Goal: Task Accomplishment & Management: Use online tool/utility

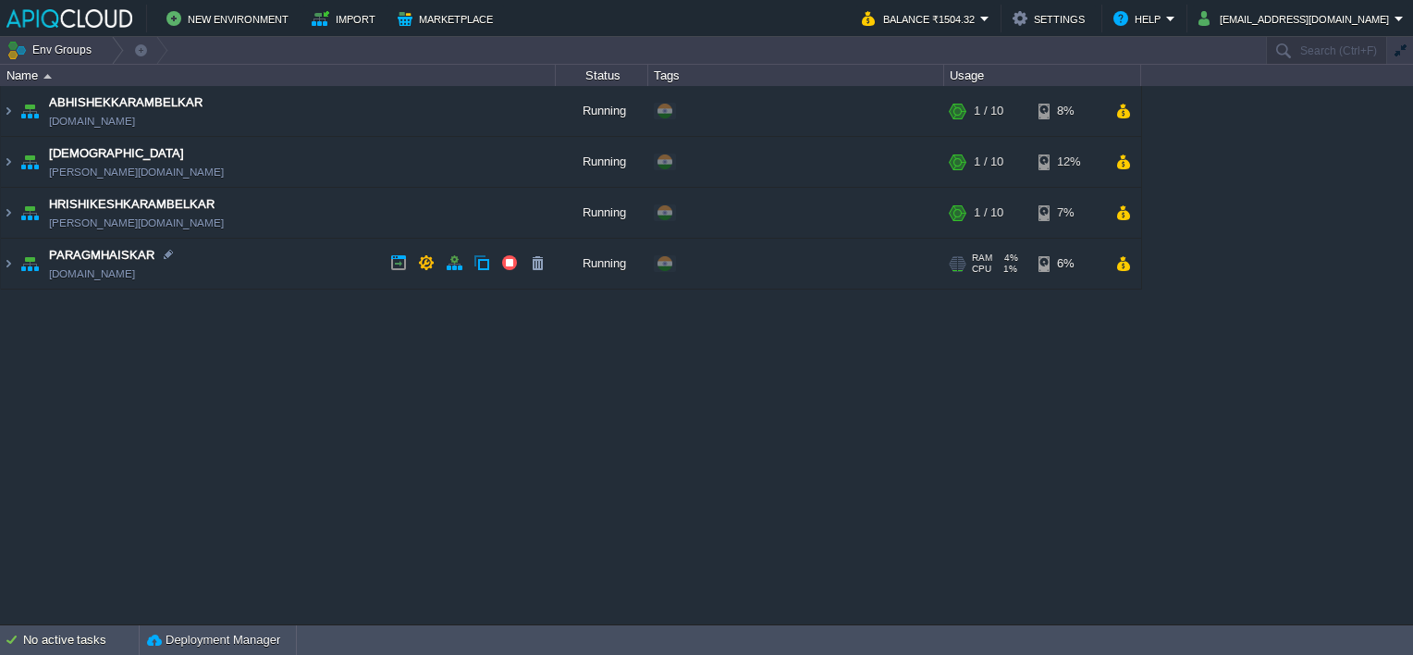
click at [318, 269] on td "PARAGMHAISKAR [DOMAIN_NAME]" at bounding box center [278, 264] width 555 height 51
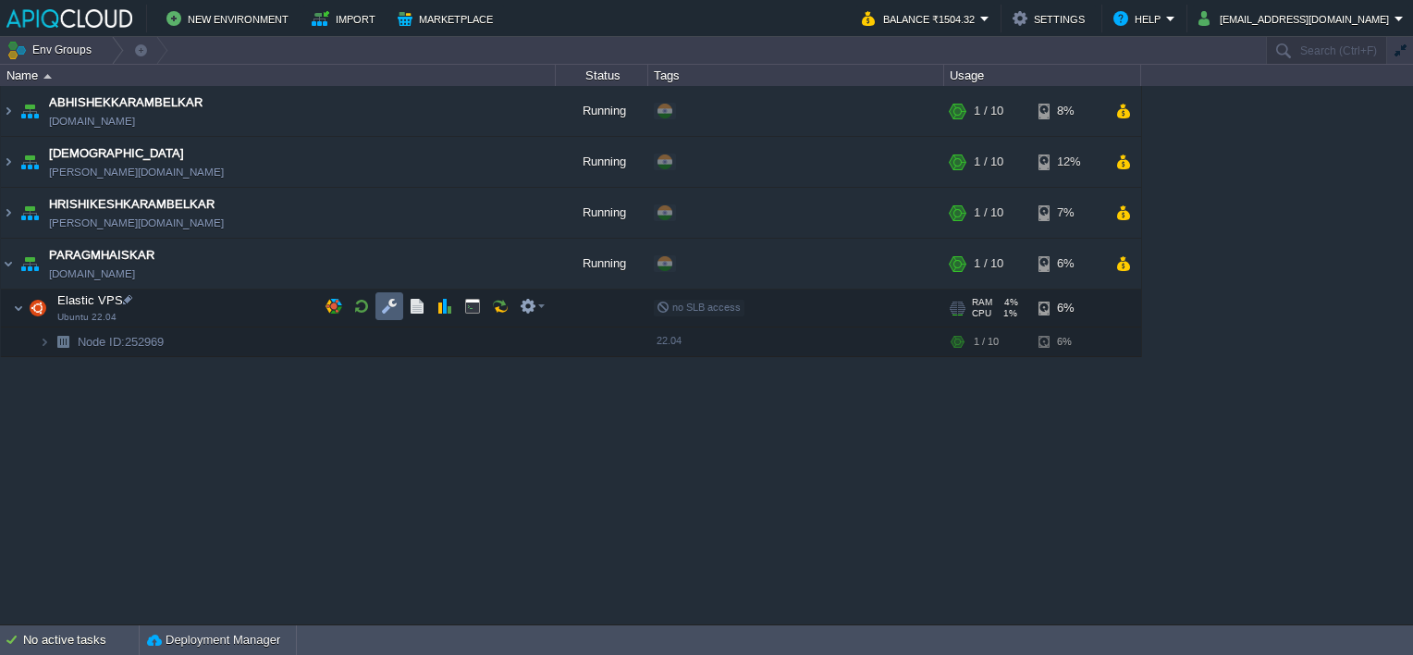
click at [385, 308] on button "button" at bounding box center [389, 306] width 17 height 17
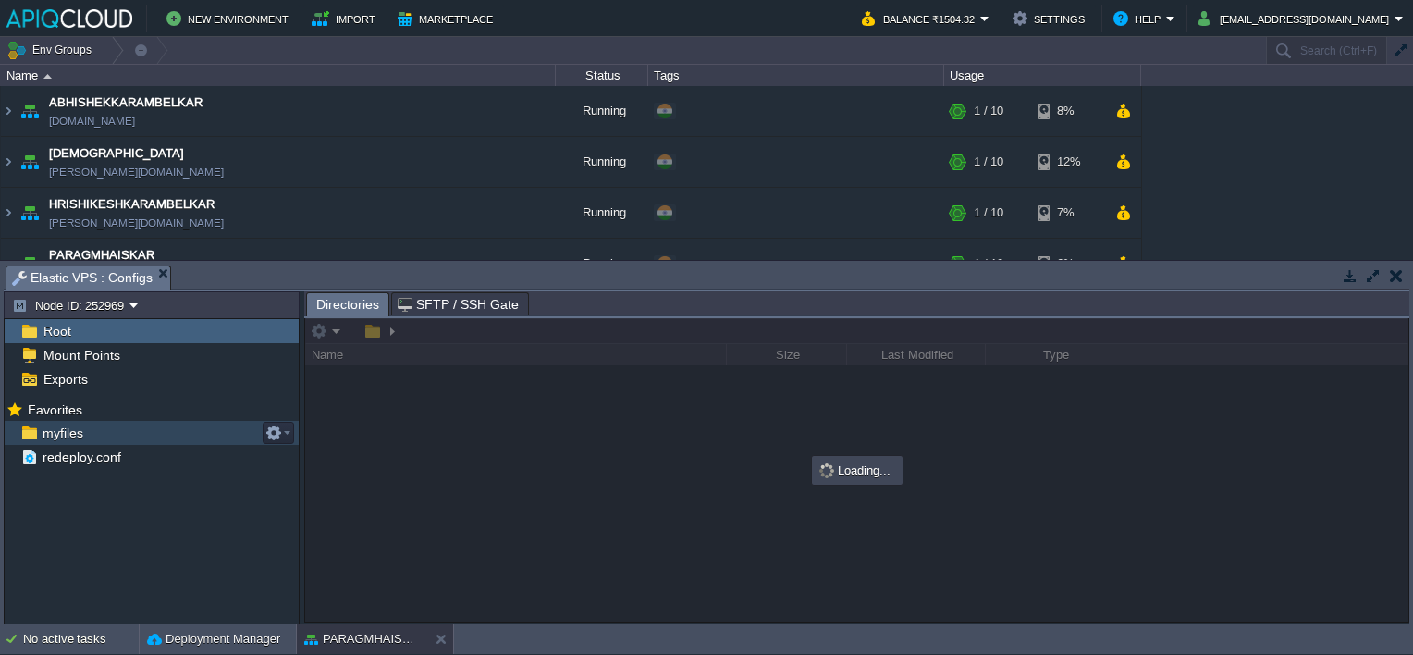
click at [53, 436] on span "myfiles" at bounding box center [62, 433] width 47 height 17
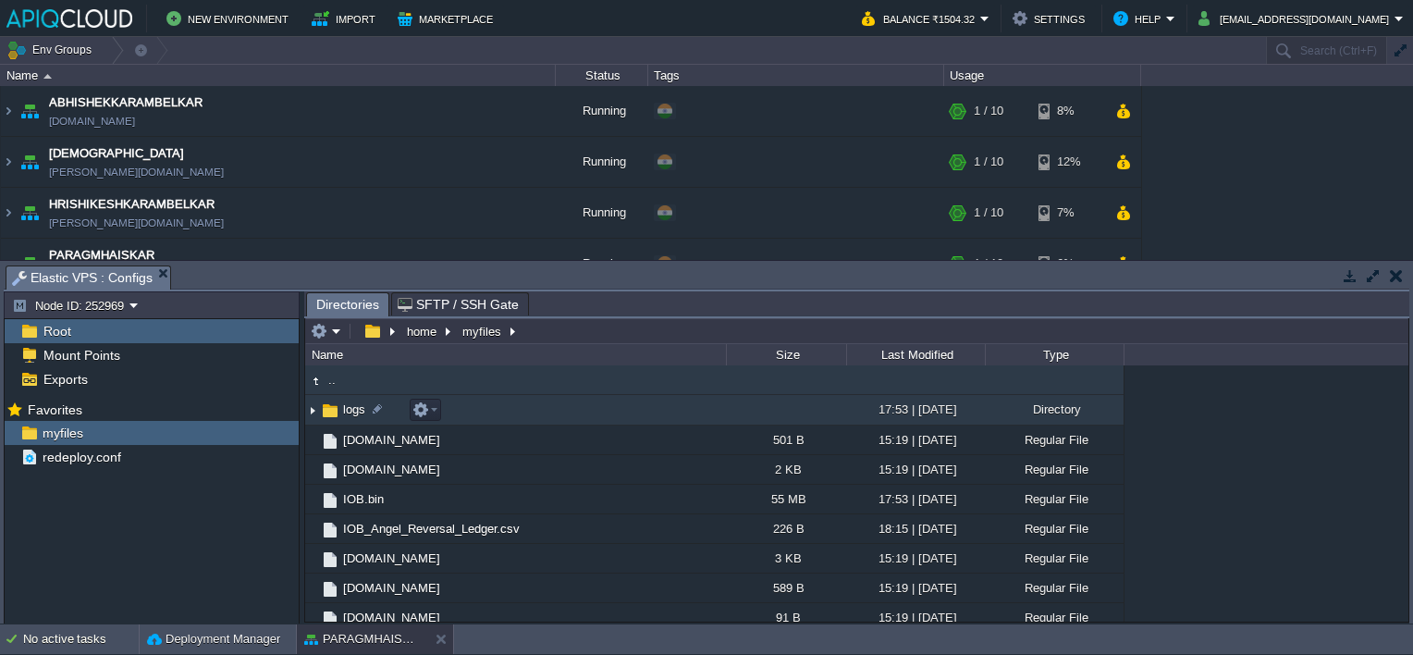
click at [316, 409] on img at bounding box center [312, 410] width 15 height 29
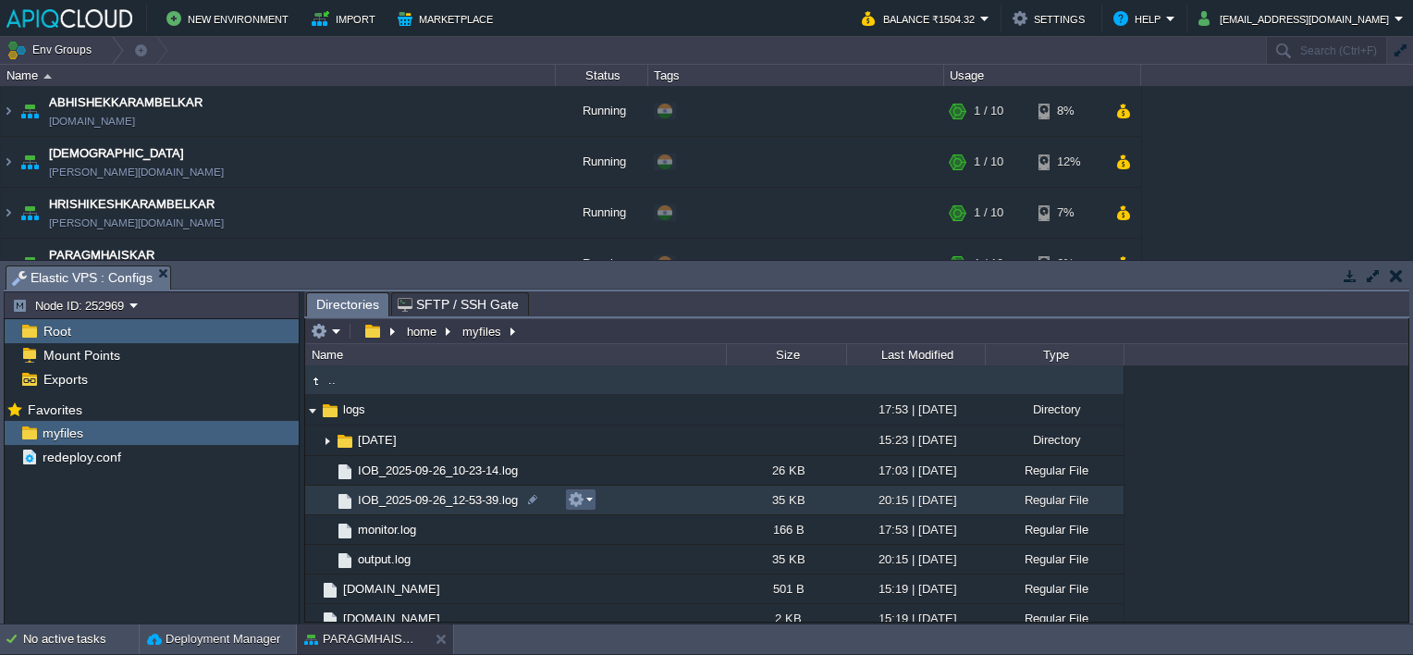
click at [591, 500] on em at bounding box center [580, 499] width 25 height 17
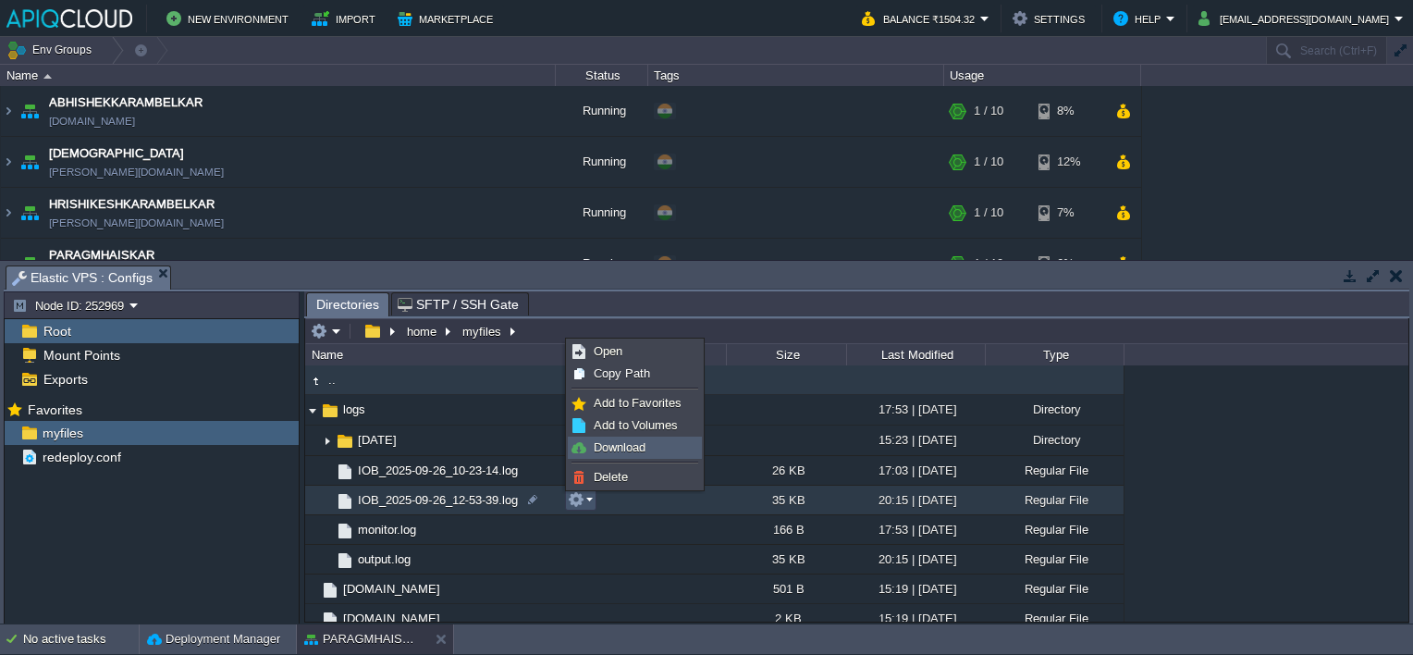
click at [618, 446] on span "Download" at bounding box center [620, 447] width 52 height 14
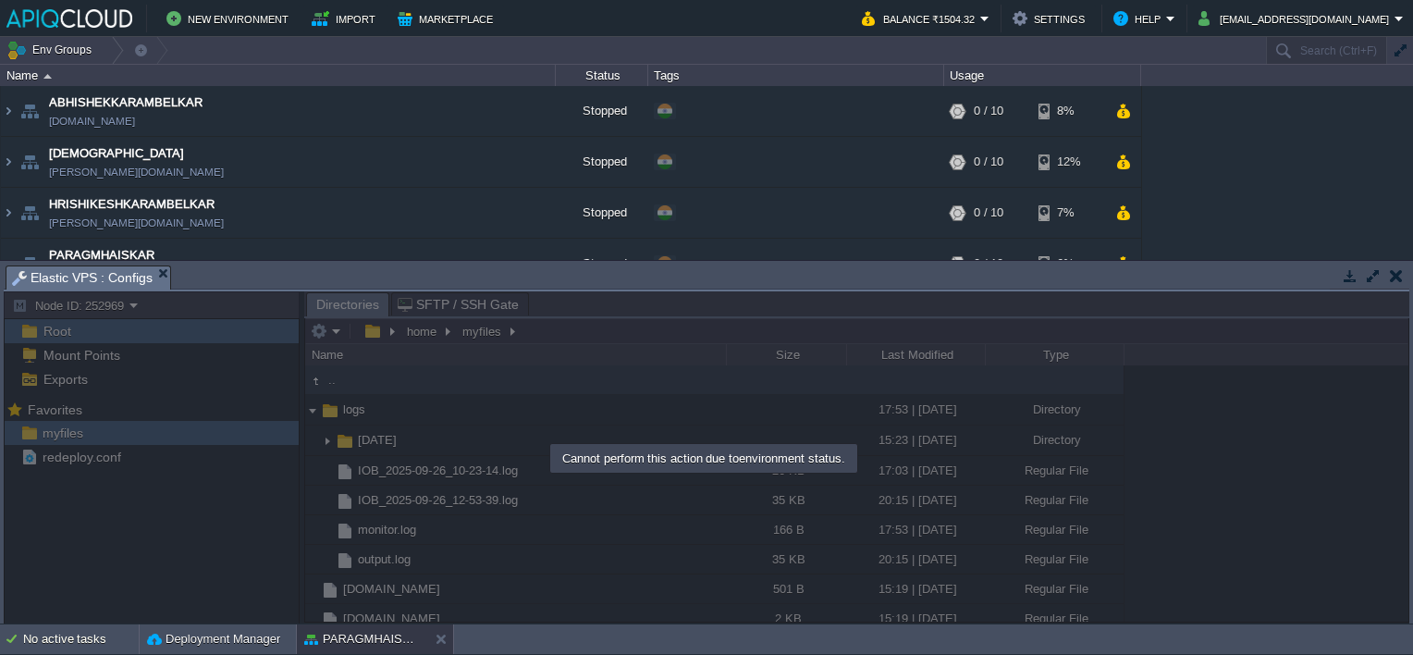
click at [1400, 275] on button "button" at bounding box center [1396, 275] width 13 height 17
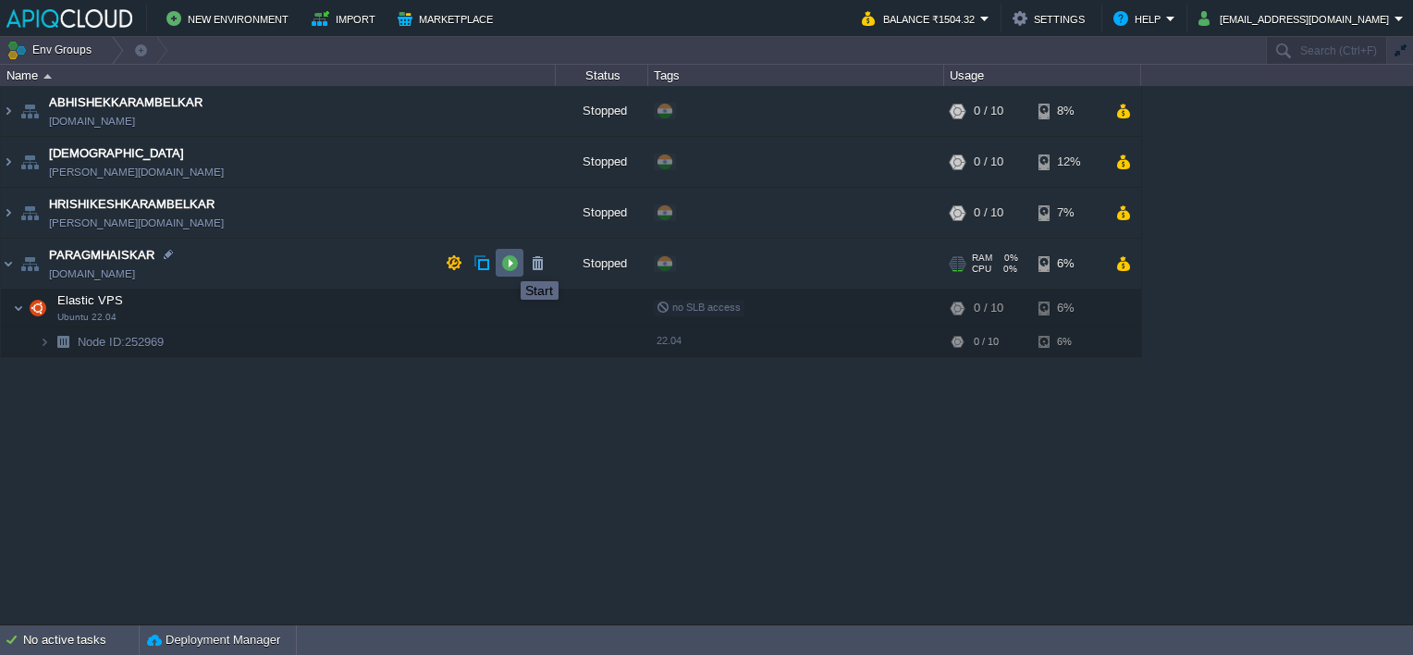
click at [506, 265] on button "button" at bounding box center [509, 262] width 17 height 17
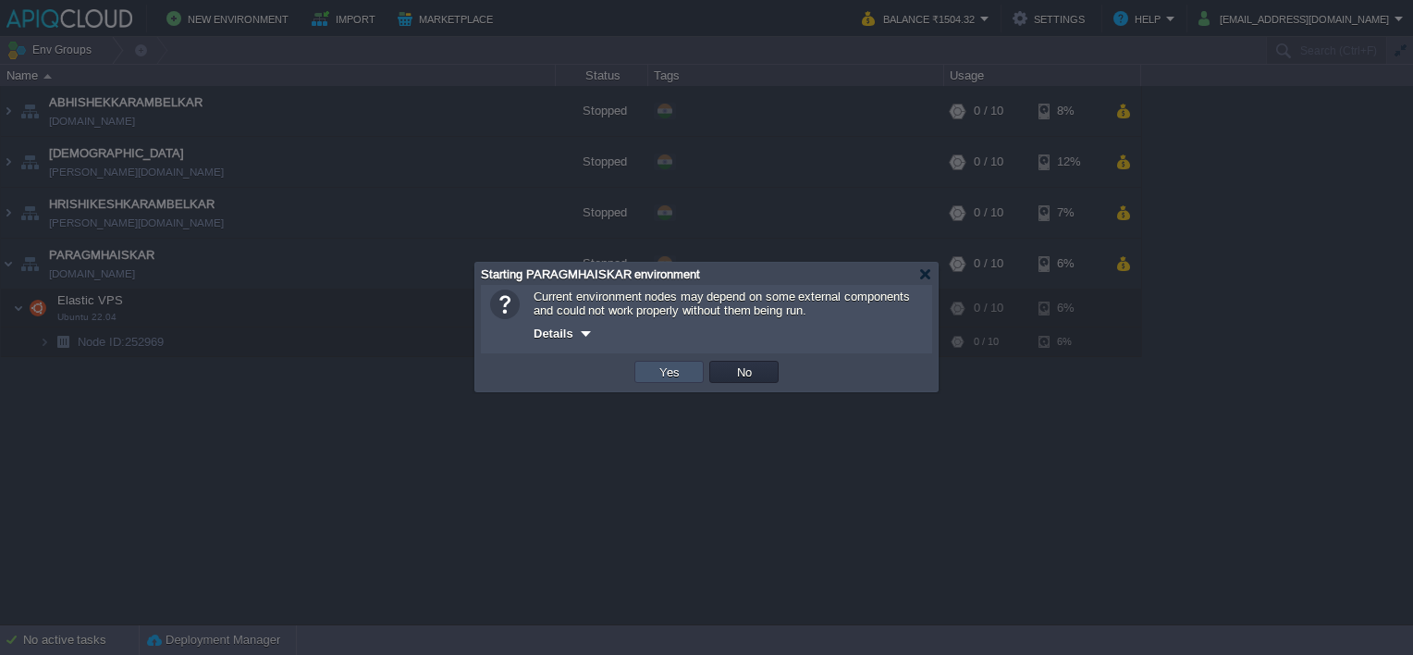
click at [674, 375] on button "Yes" at bounding box center [669, 372] width 31 height 17
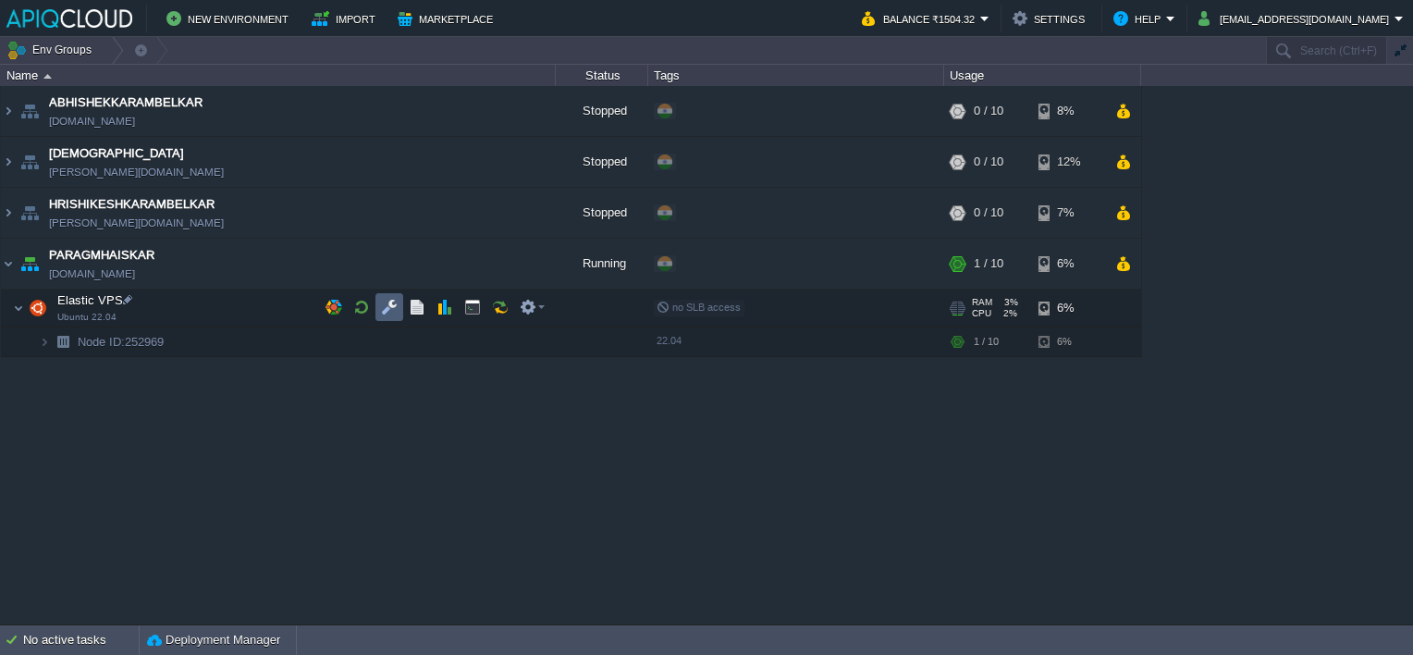
click at [388, 303] on button "button" at bounding box center [389, 307] width 17 height 17
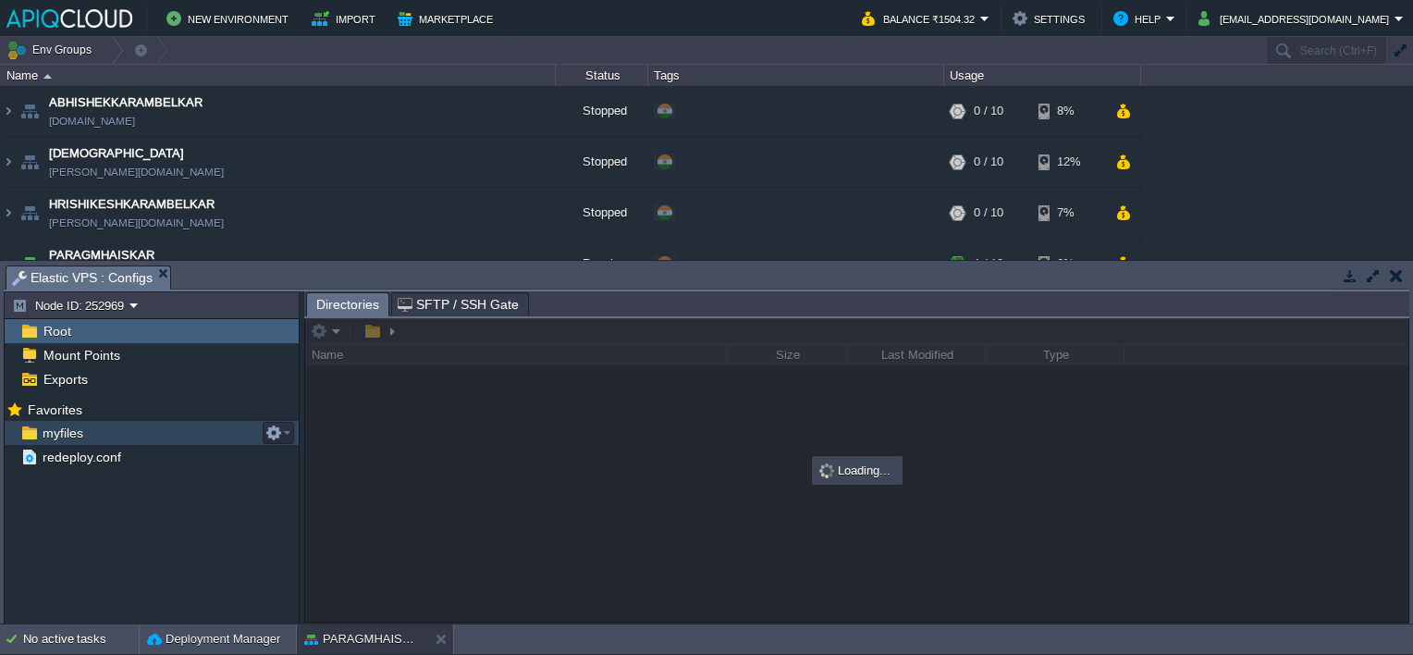
click at [56, 430] on span "myfiles" at bounding box center [62, 433] width 47 height 17
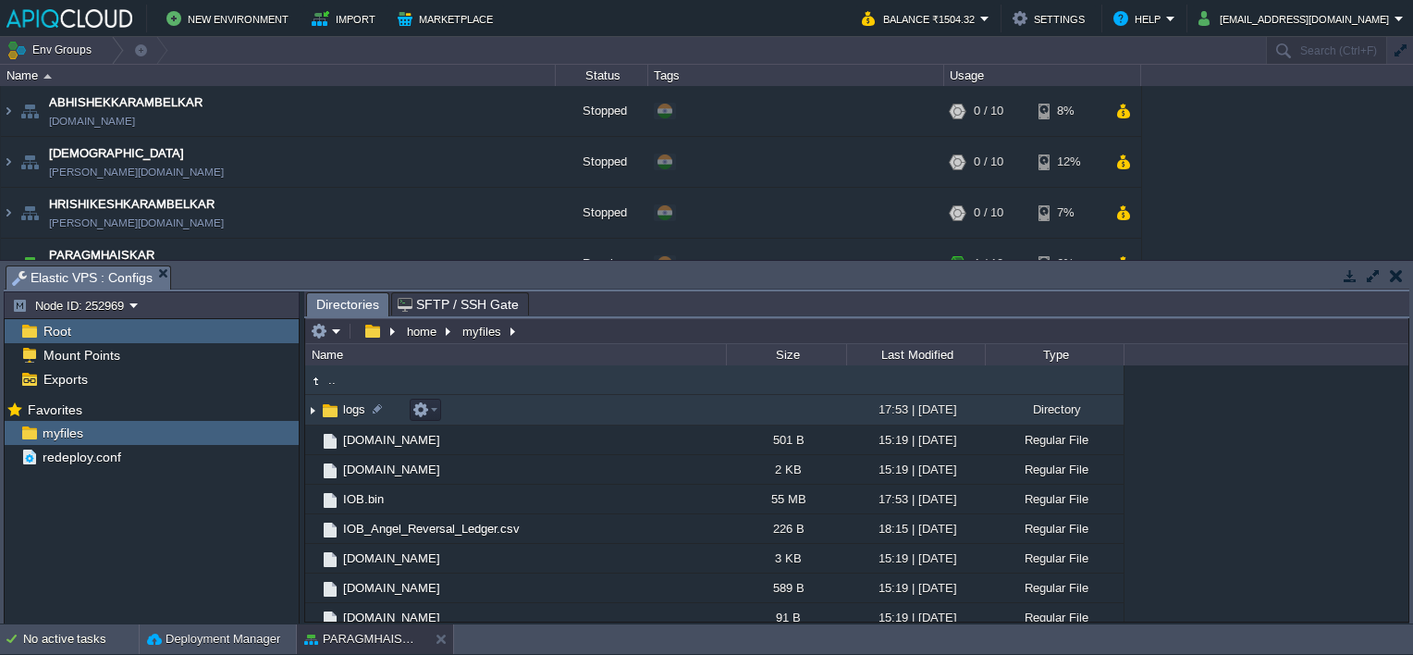
click at [311, 411] on img at bounding box center [312, 410] width 15 height 29
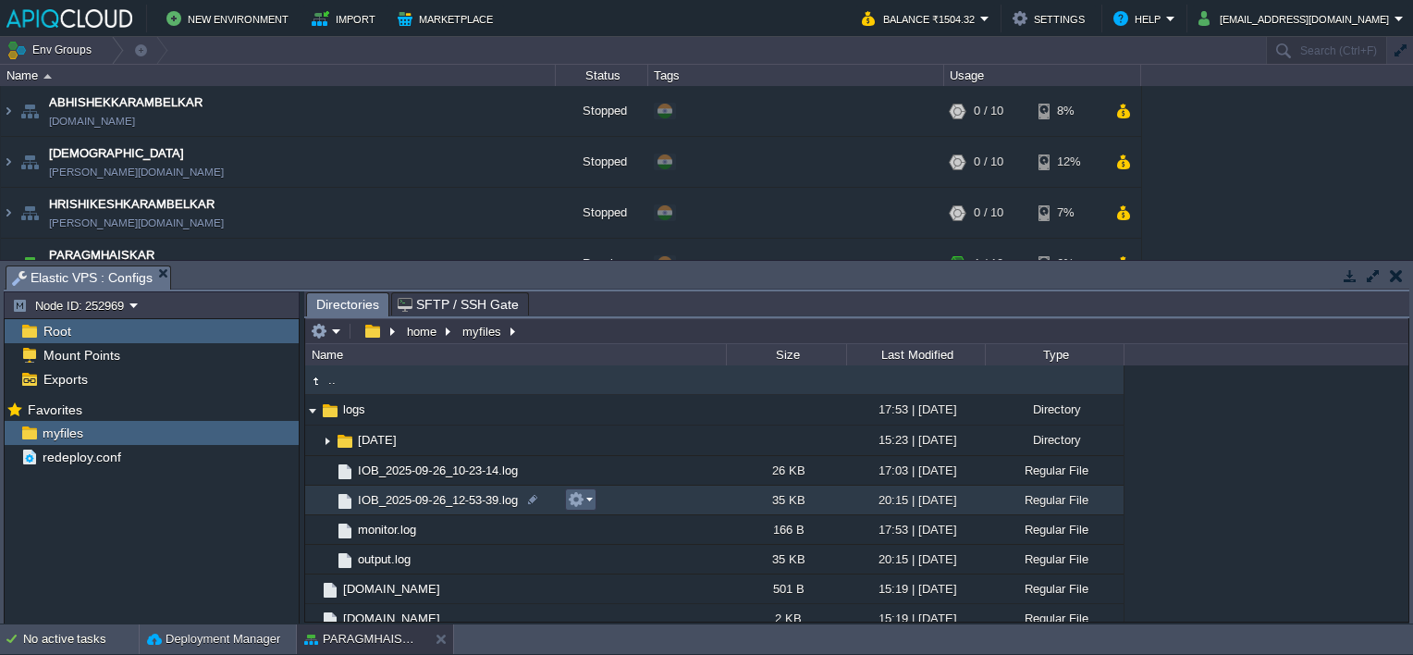
click at [591, 499] on em at bounding box center [580, 499] width 25 height 17
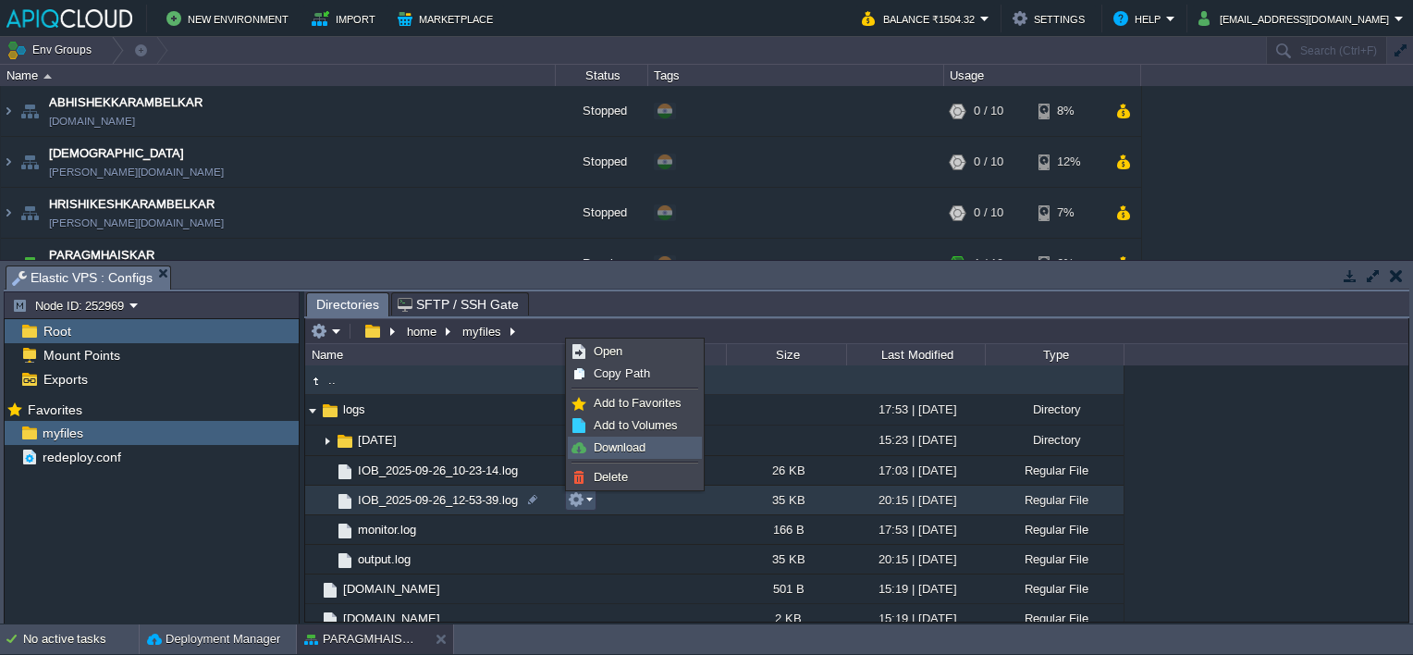
click at [629, 450] on span "Download" at bounding box center [620, 447] width 52 height 14
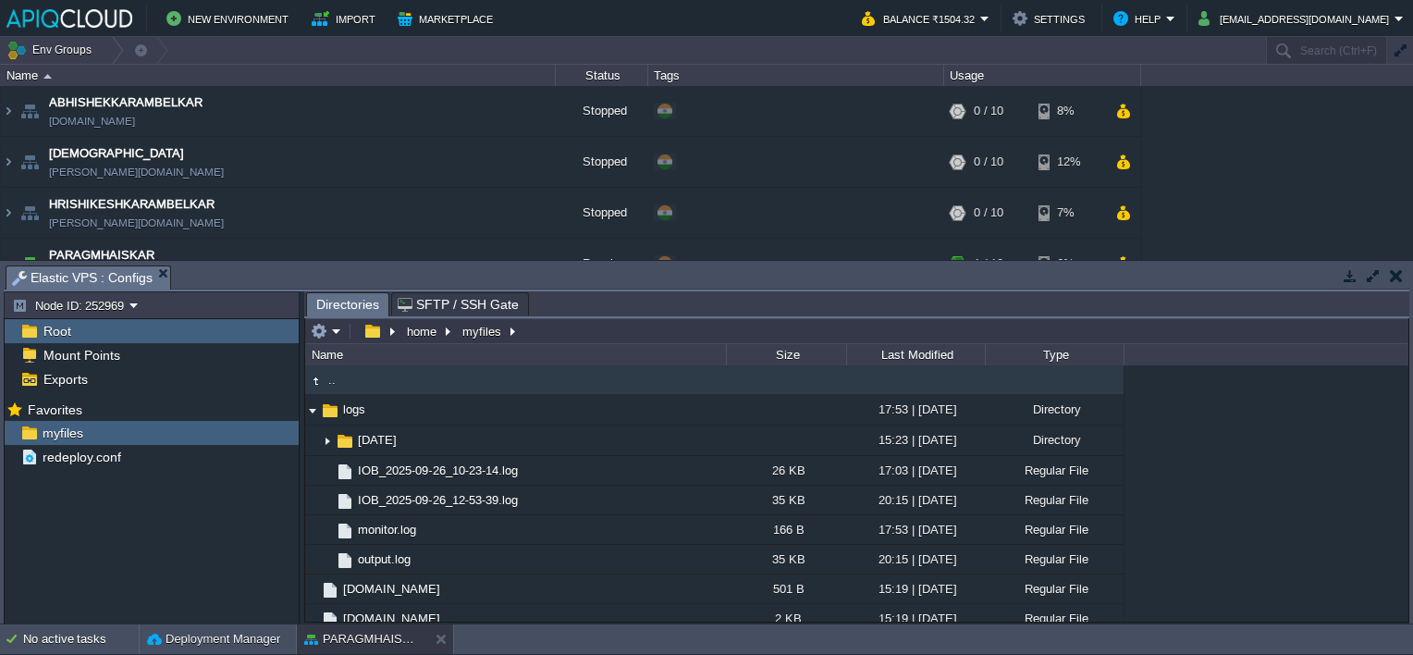
click at [1395, 278] on button "button" at bounding box center [1396, 275] width 13 height 17
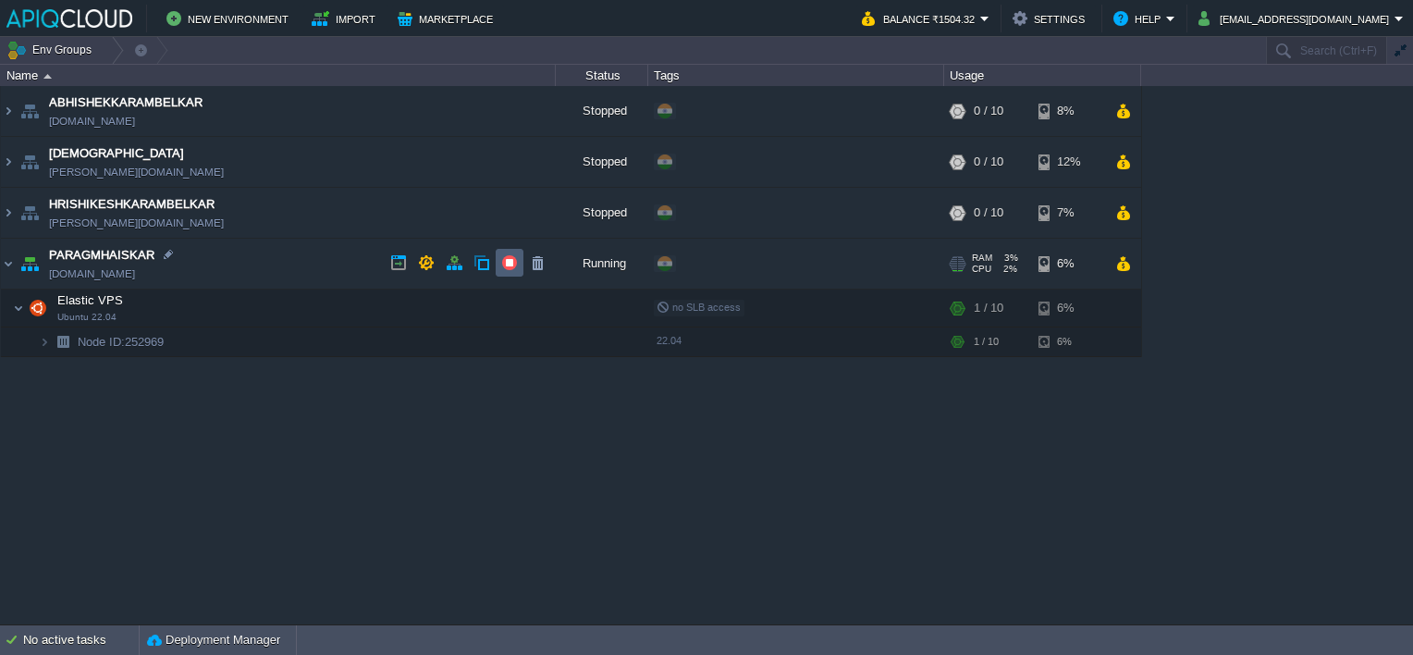
click at [504, 263] on button "button" at bounding box center [509, 262] width 17 height 17
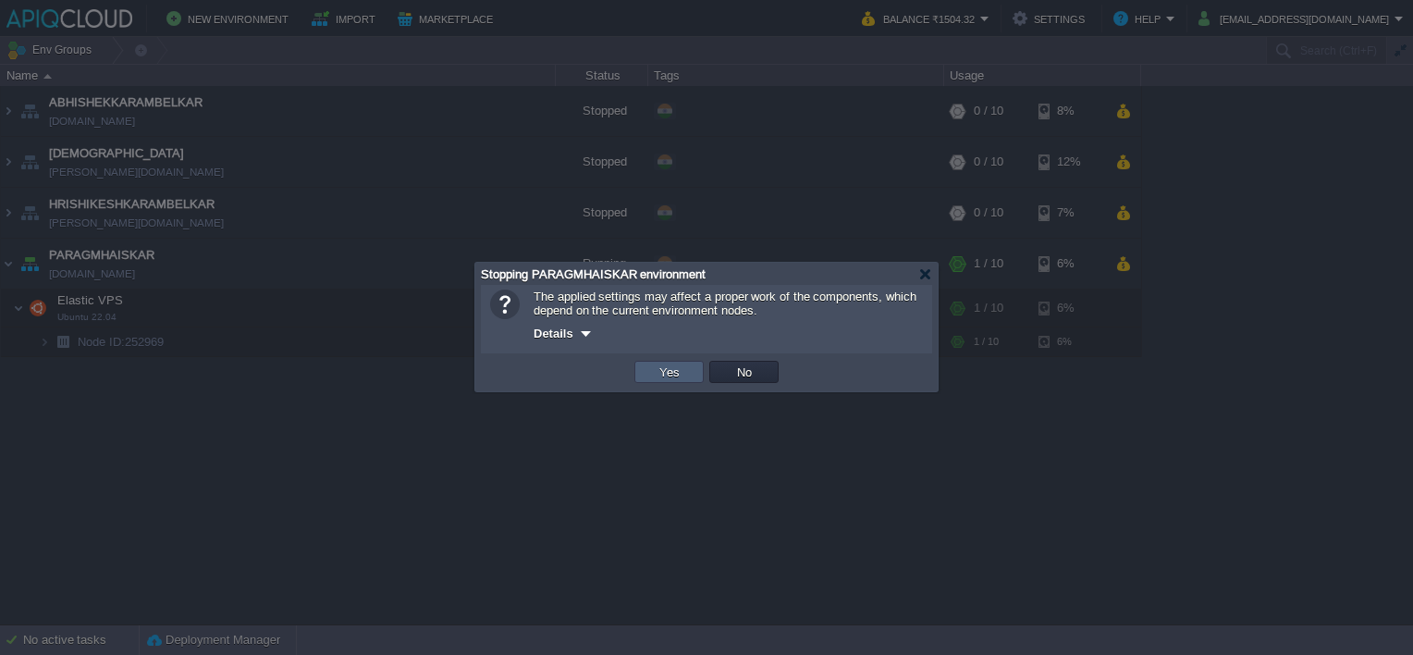
click at [635, 377] on td "Yes" at bounding box center [669, 372] width 69 height 22
